Goal: Entertainment & Leisure: Consume media (video, audio)

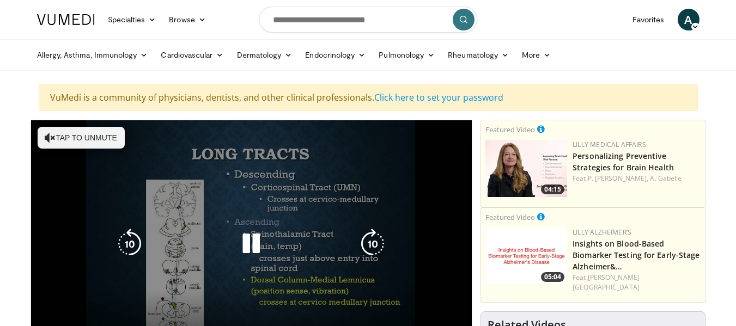
click at [51, 139] on icon "Video Player" at bounding box center [50, 137] width 11 height 11
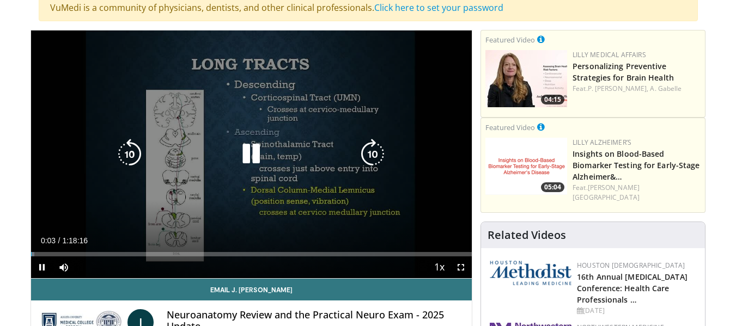
scroll to position [109, 0]
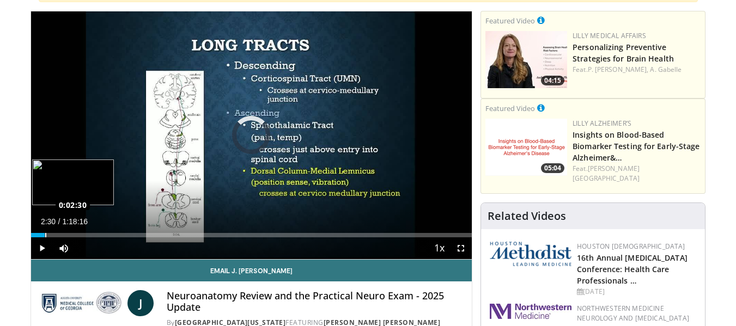
click at [45, 237] on div "Loaded : 1.90% 0:00:26 0:02:30" at bounding box center [251, 235] width 441 height 4
click at [36, 234] on div "0:03:54" at bounding box center [42, 235] width 22 height 4
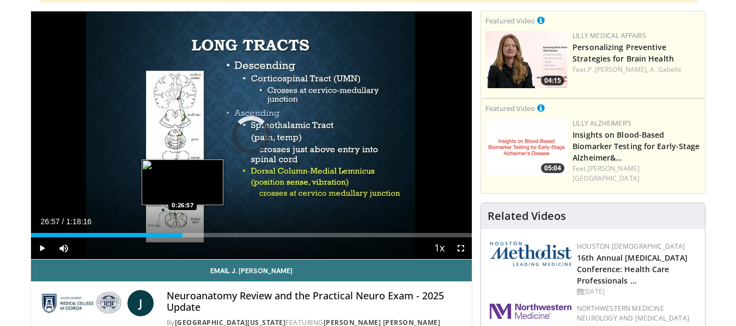
click at [182, 233] on div "Loaded : 2.96% 0:26:57 0:26:57" at bounding box center [251, 235] width 441 height 4
